Goal: Task Accomplishment & Management: Complete application form

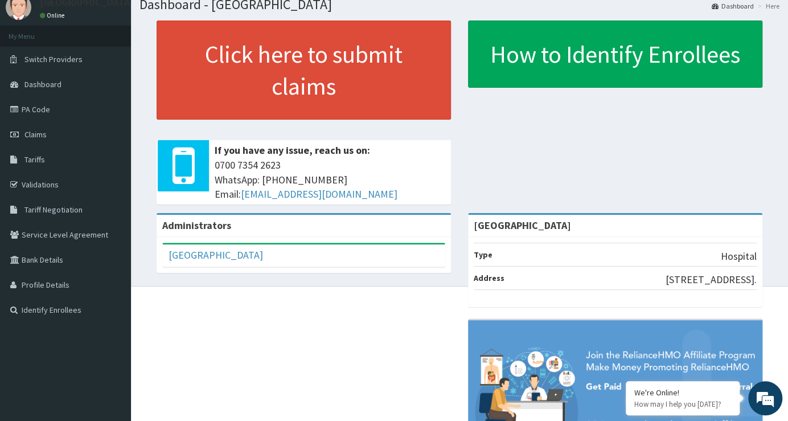
scroll to position [51, 0]
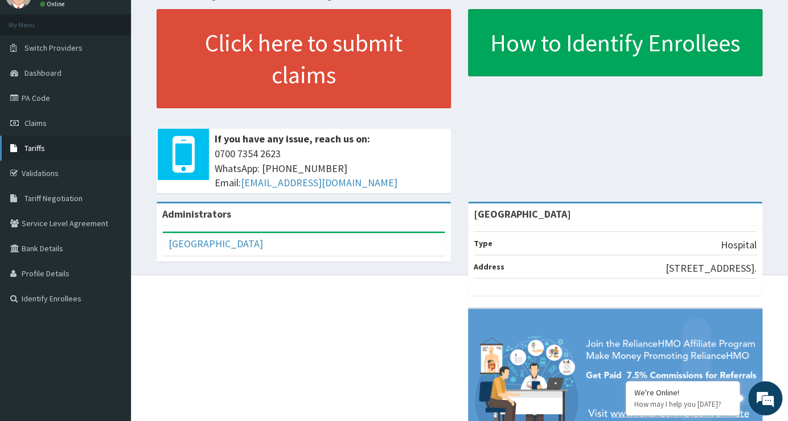
click at [40, 146] on span "Tariffs" at bounding box center [34, 148] width 20 height 10
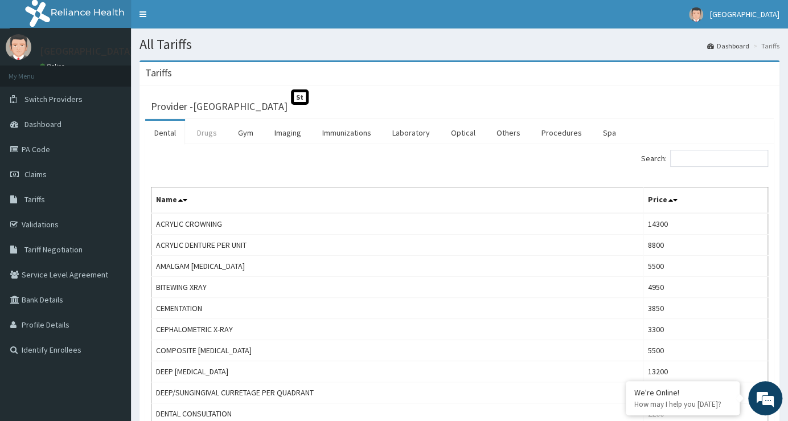
click at [207, 131] on link "Drugs" at bounding box center [207, 133] width 38 height 24
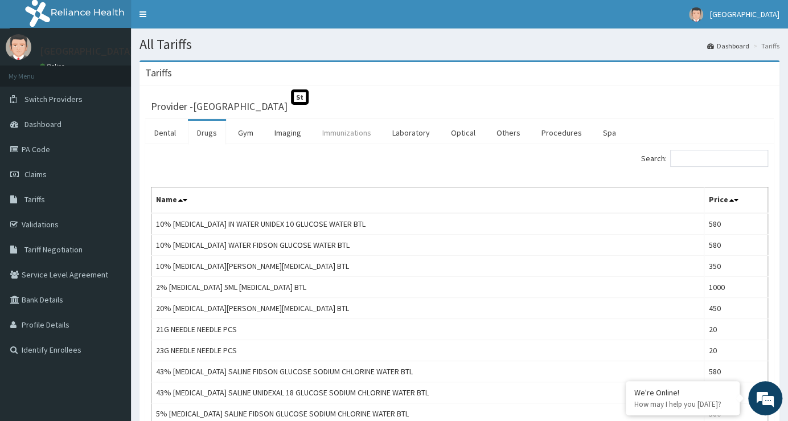
click at [351, 133] on link "Immunizations" at bounding box center [346, 133] width 67 height 24
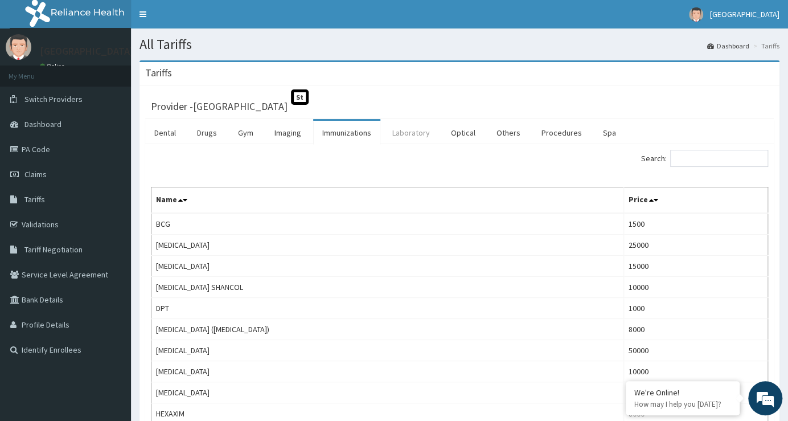
click at [410, 130] on link "Laboratory" at bounding box center [411, 133] width 56 height 24
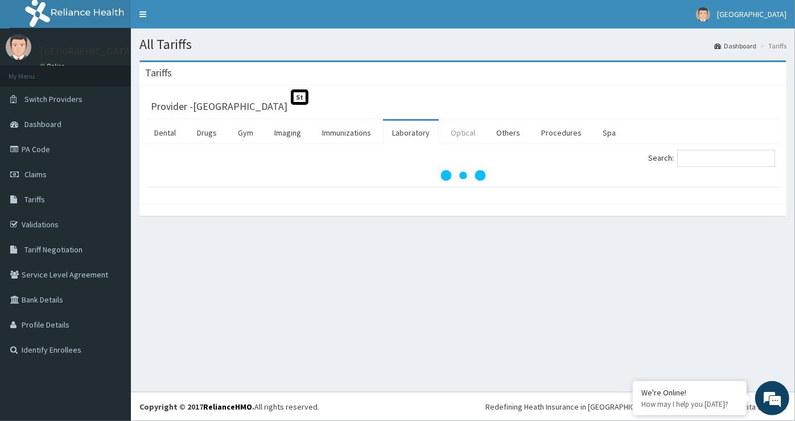
click at [468, 130] on link "Optical" at bounding box center [463, 133] width 43 height 24
click at [510, 130] on link "Others" at bounding box center [508, 133] width 42 height 24
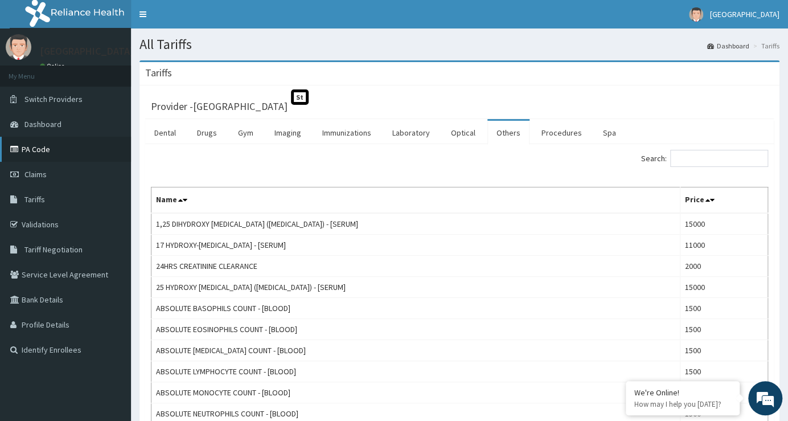
click at [48, 145] on link "PA Code" at bounding box center [65, 149] width 131 height 25
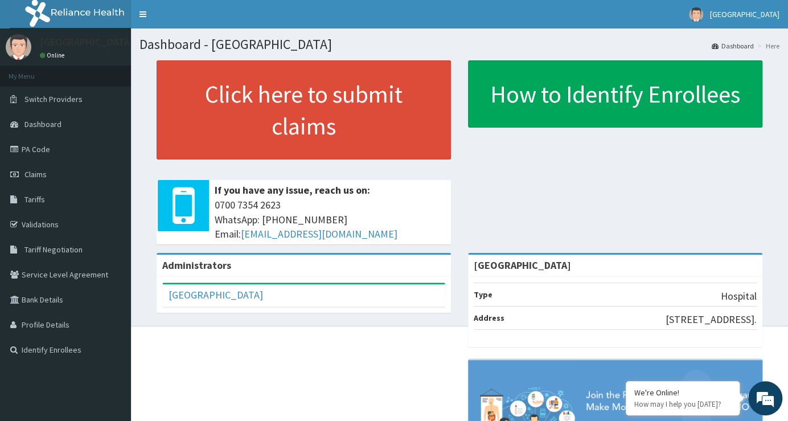
click at [301, 105] on link "Click here to submit claims" at bounding box center [304, 109] width 294 height 99
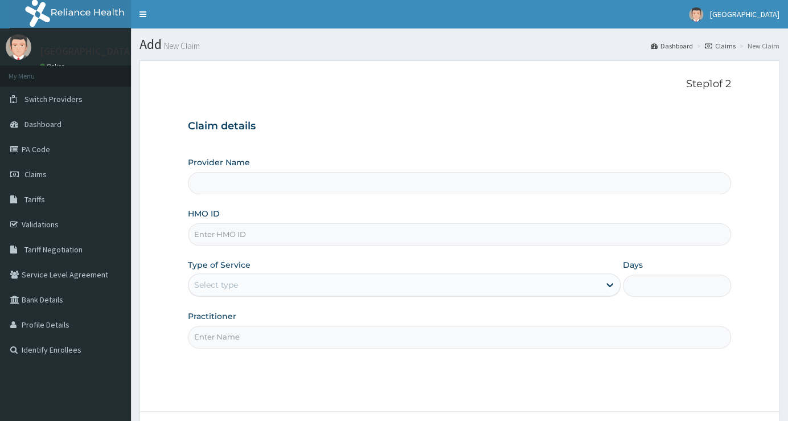
type input "[GEOGRAPHIC_DATA]"
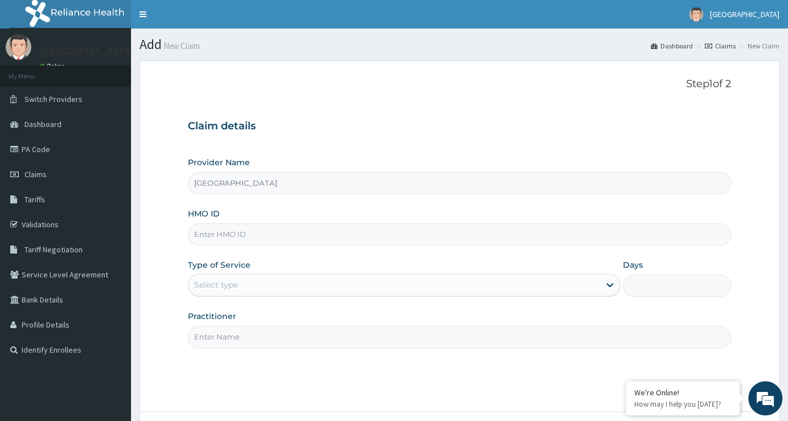
drag, startPoint x: 406, startPoint y: 124, endPoint x: 398, endPoint y: 129, distance: 9.2
click at [404, 125] on h3 "Claim details" at bounding box center [459, 126] width 543 height 13
click at [369, 172] on input "[GEOGRAPHIC_DATA]" at bounding box center [459, 183] width 543 height 22
click at [257, 230] on input "HMO ID" at bounding box center [459, 234] width 543 height 22
type input "SFA/11859/A"
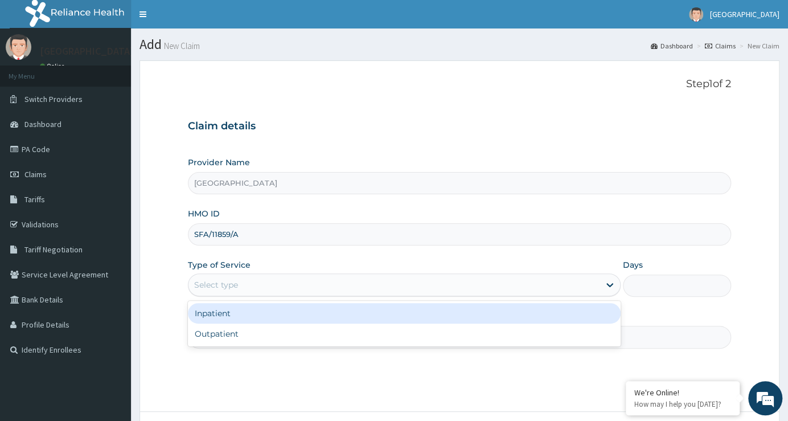
click at [286, 289] on div "Select type" at bounding box center [393, 285] width 411 height 18
click at [274, 313] on div "Inpatient" at bounding box center [404, 313] width 433 height 20
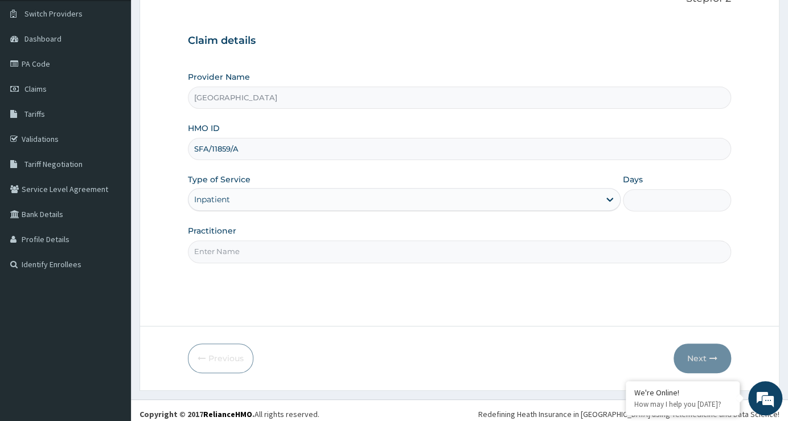
scroll to position [92, 0]
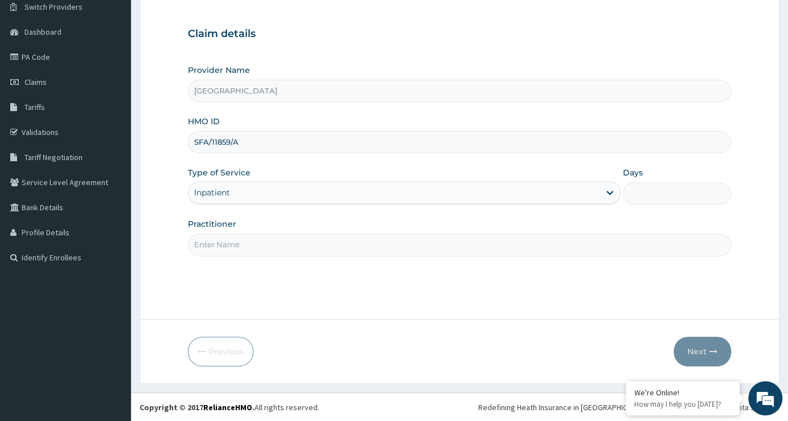
click at [294, 245] on input "Practitioner" at bounding box center [459, 244] width 543 height 22
type input "DR NWOGU"
click at [684, 193] on input "Days" at bounding box center [677, 193] width 108 height 22
click at [636, 191] on input "Days" at bounding box center [677, 193] width 108 height 22
type input "1"
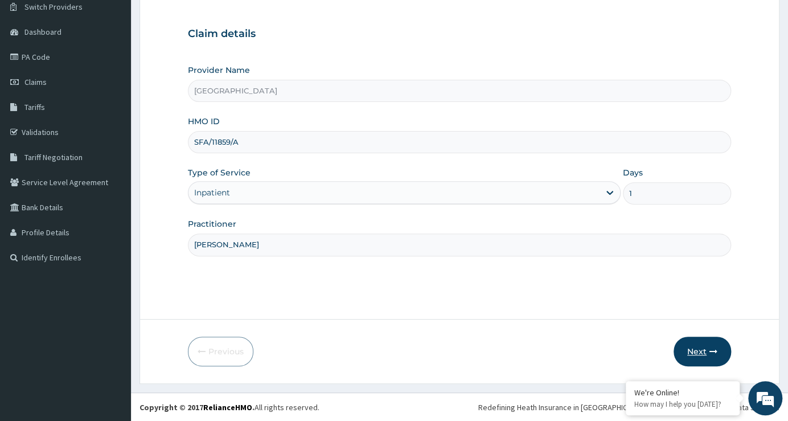
click at [703, 344] on button "Next" at bounding box center [701, 351] width 57 height 30
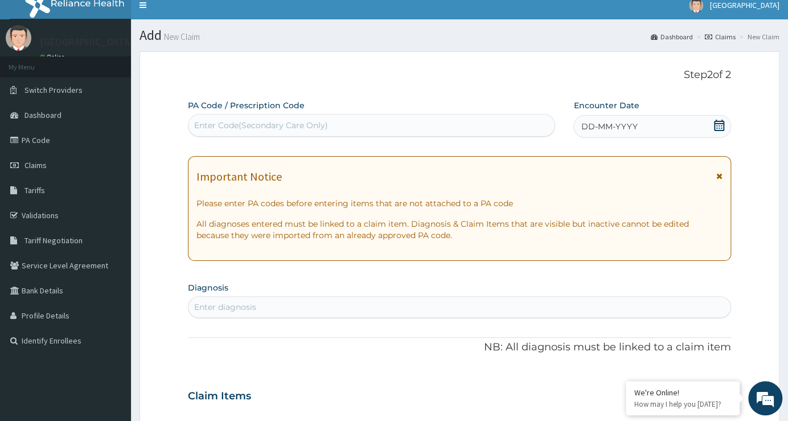
scroll to position [0, 0]
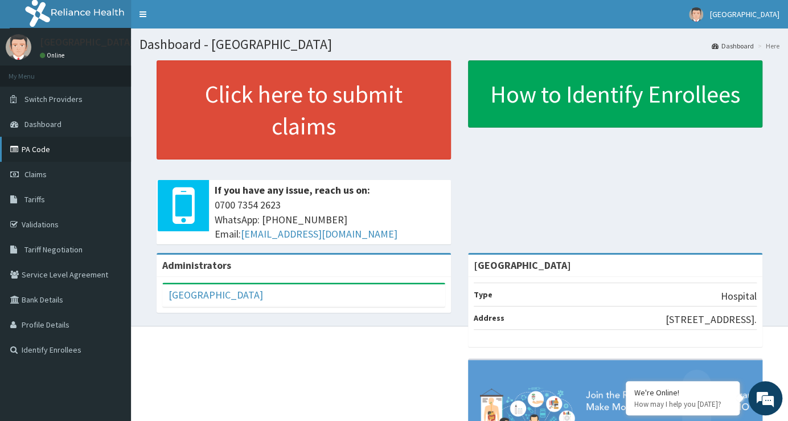
click at [63, 152] on link "PA Code" at bounding box center [65, 149] width 131 height 25
